Goal: Find specific page/section: Find specific page/section

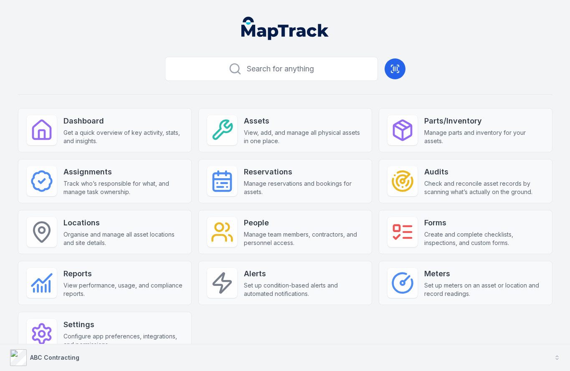
click at [531, 348] on button "ABC Contracting" at bounding box center [285, 357] width 570 height 27
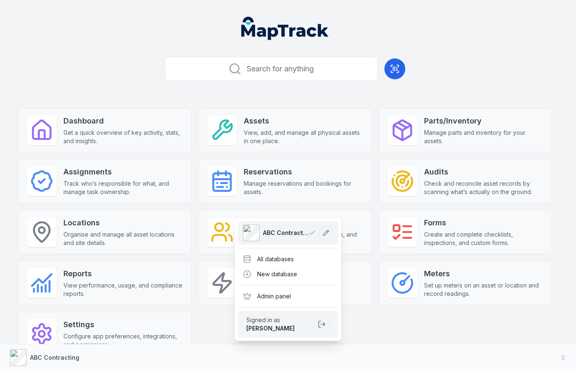
click at [468, 66] on div "Search for anything Dashboard Get a quick overview of key activity, stats, and …" at bounding box center [285, 217] width 534 height 329
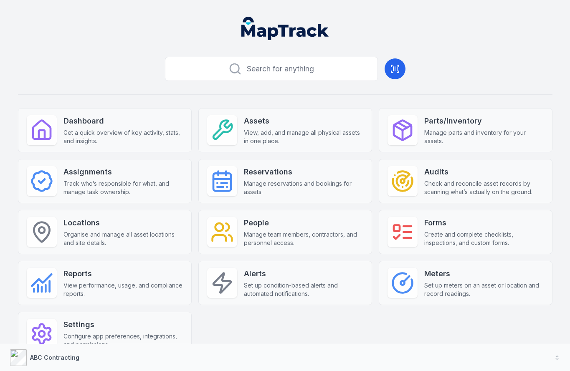
click at [497, 65] on div "Search for anything Dashboard Get a quick overview of key activity, stats, and …" at bounding box center [285, 217] width 534 height 329
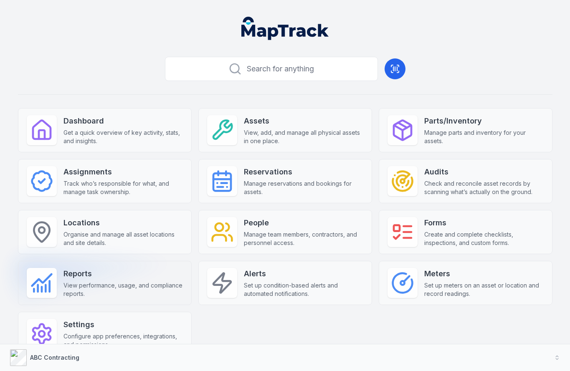
click at [104, 291] on span "View performance, usage, and compliance reports." at bounding box center [122, 289] width 119 height 17
